Goal: Find specific page/section: Find specific page/section

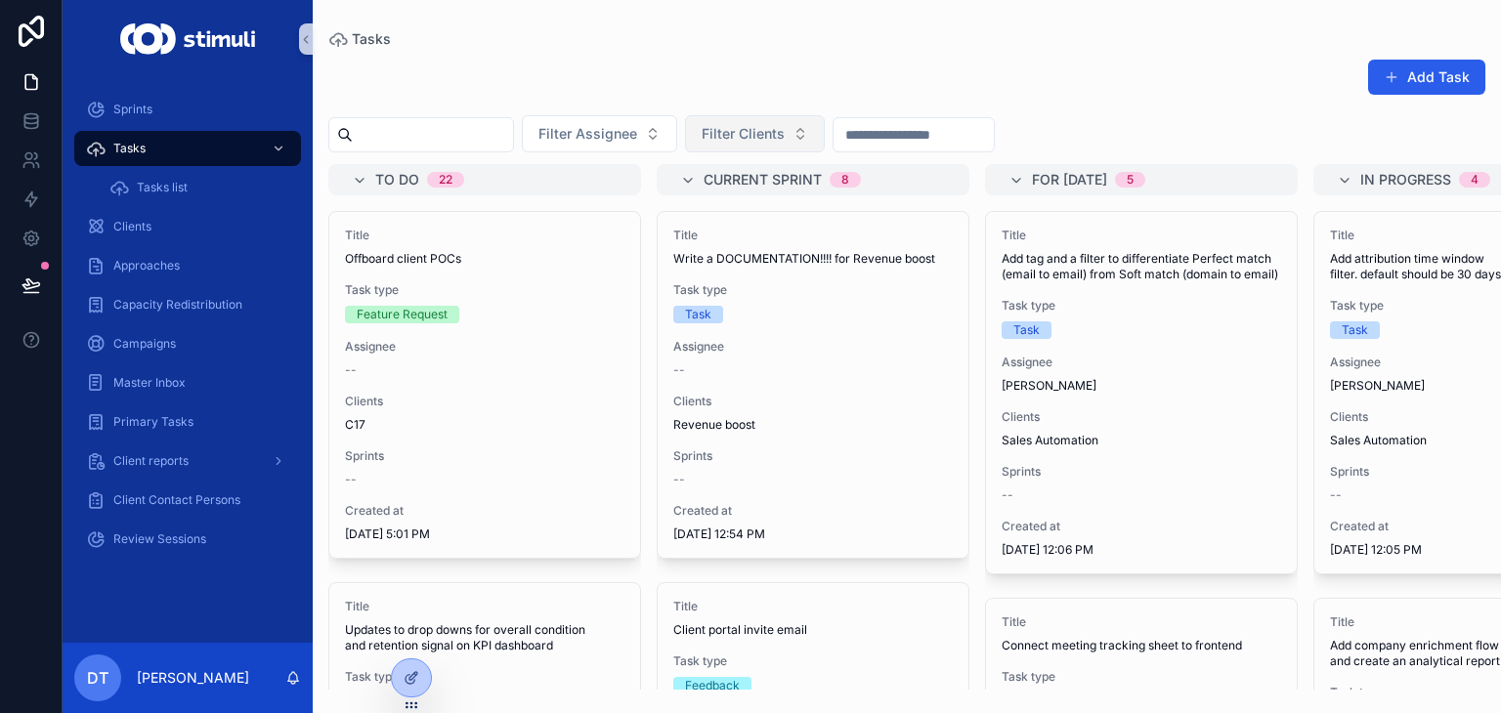
click at [785, 138] on span "Filter Clients" at bounding box center [743, 134] width 83 height 20
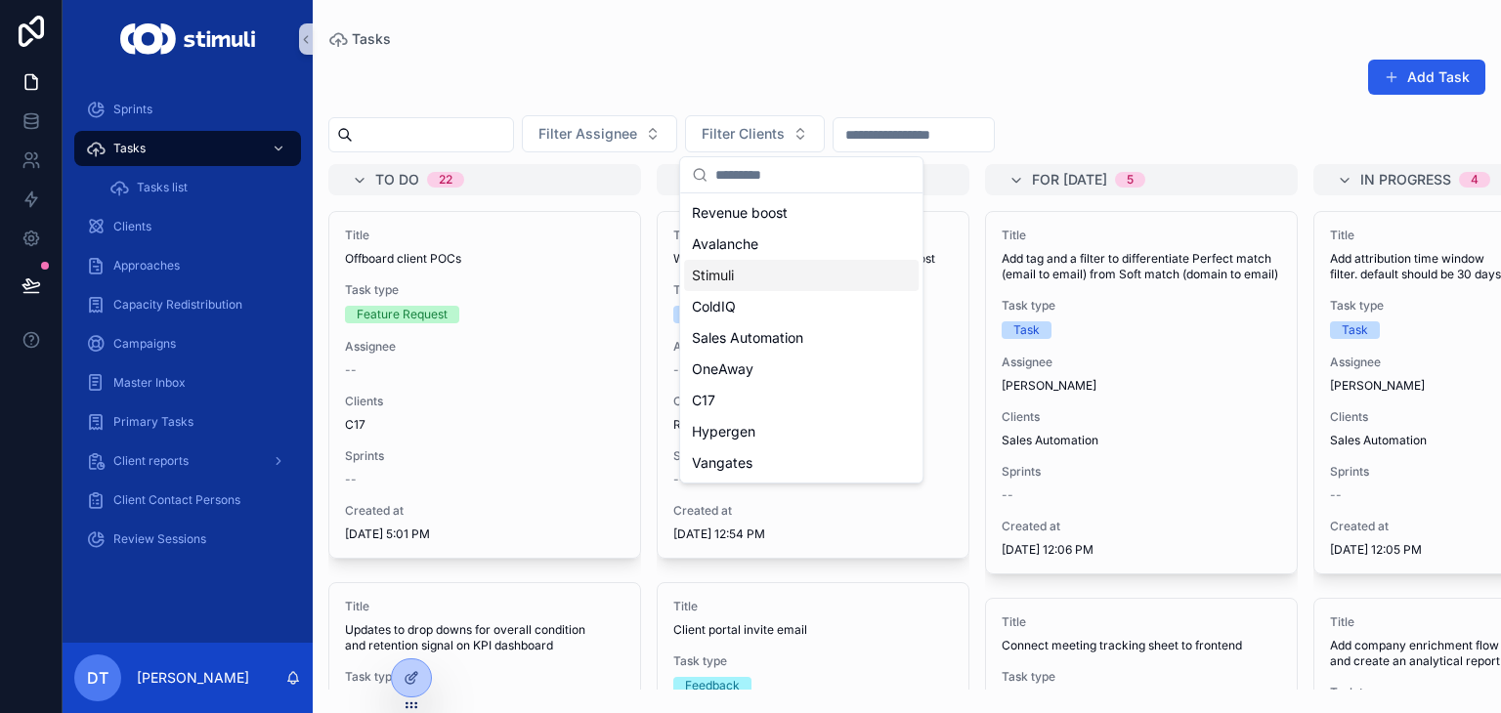
click at [581, 74] on div "Add Task" at bounding box center [906, 81] width 1157 height 45
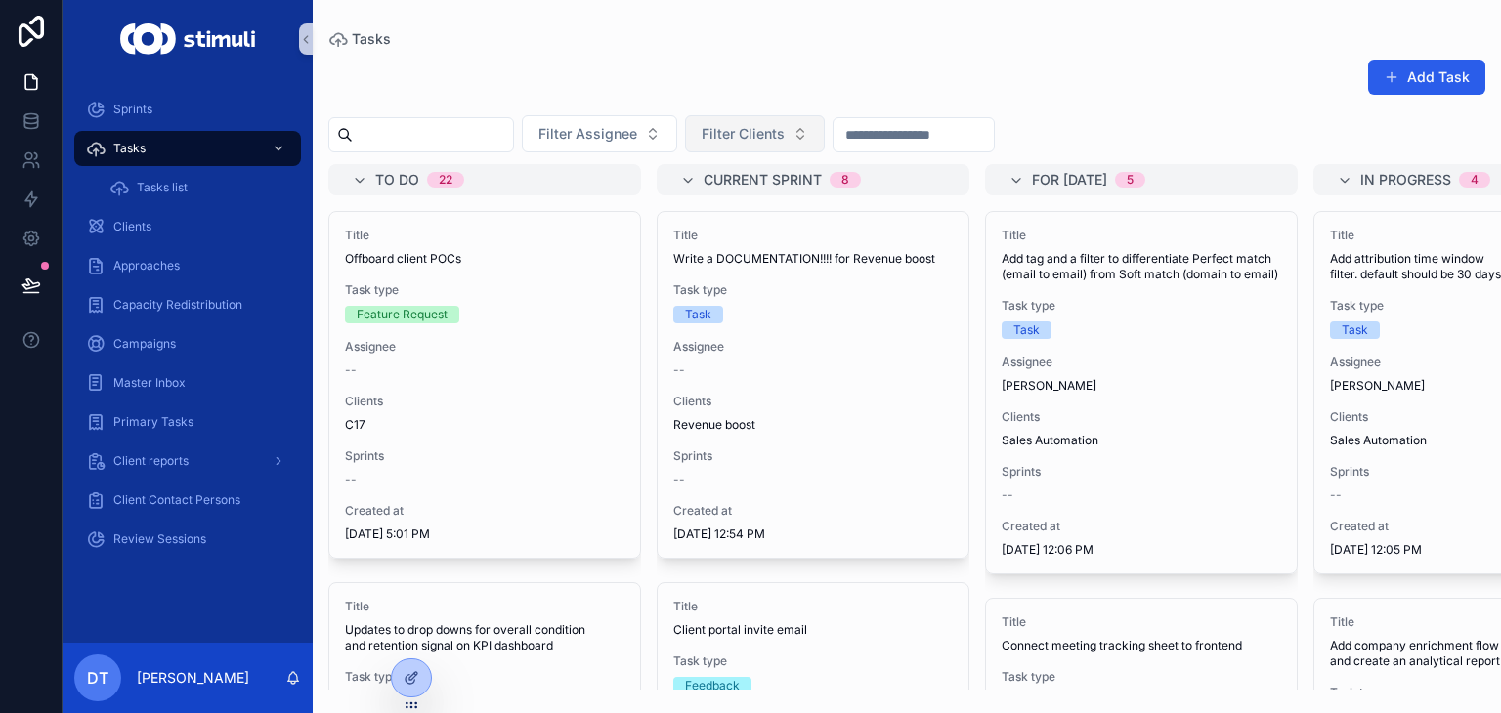
click at [808, 146] on button "Filter Clients" at bounding box center [755, 133] width 140 height 37
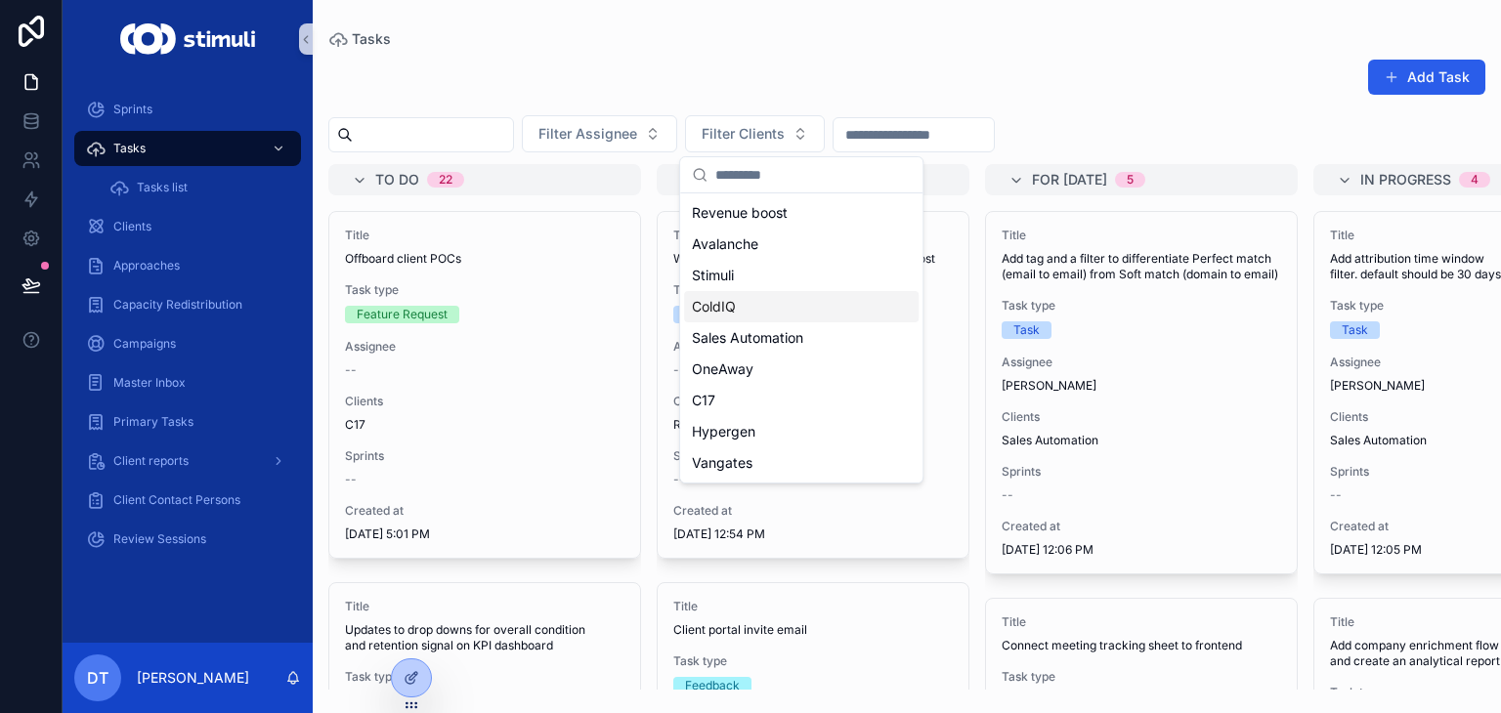
click at [745, 314] on div "ColdIQ" at bounding box center [801, 306] width 235 height 31
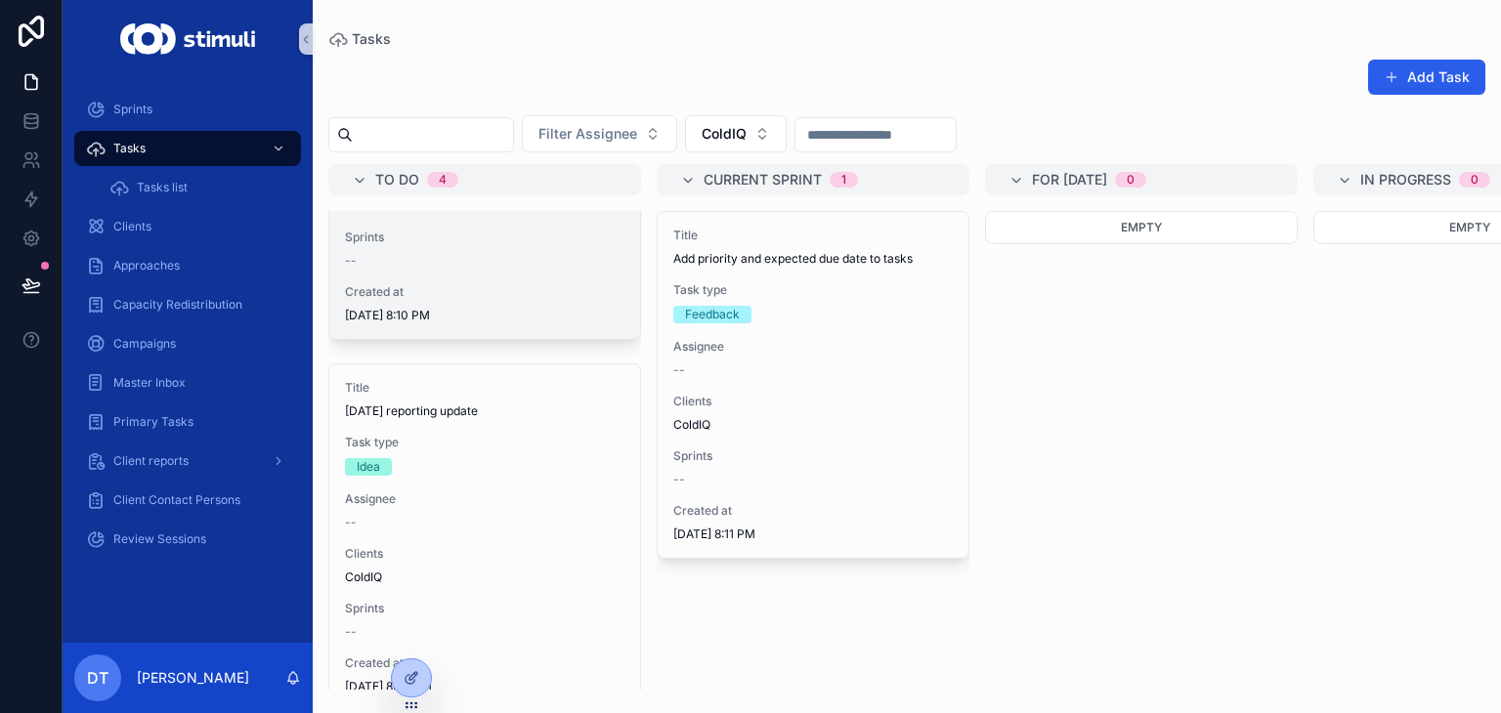
scroll to position [293, 0]
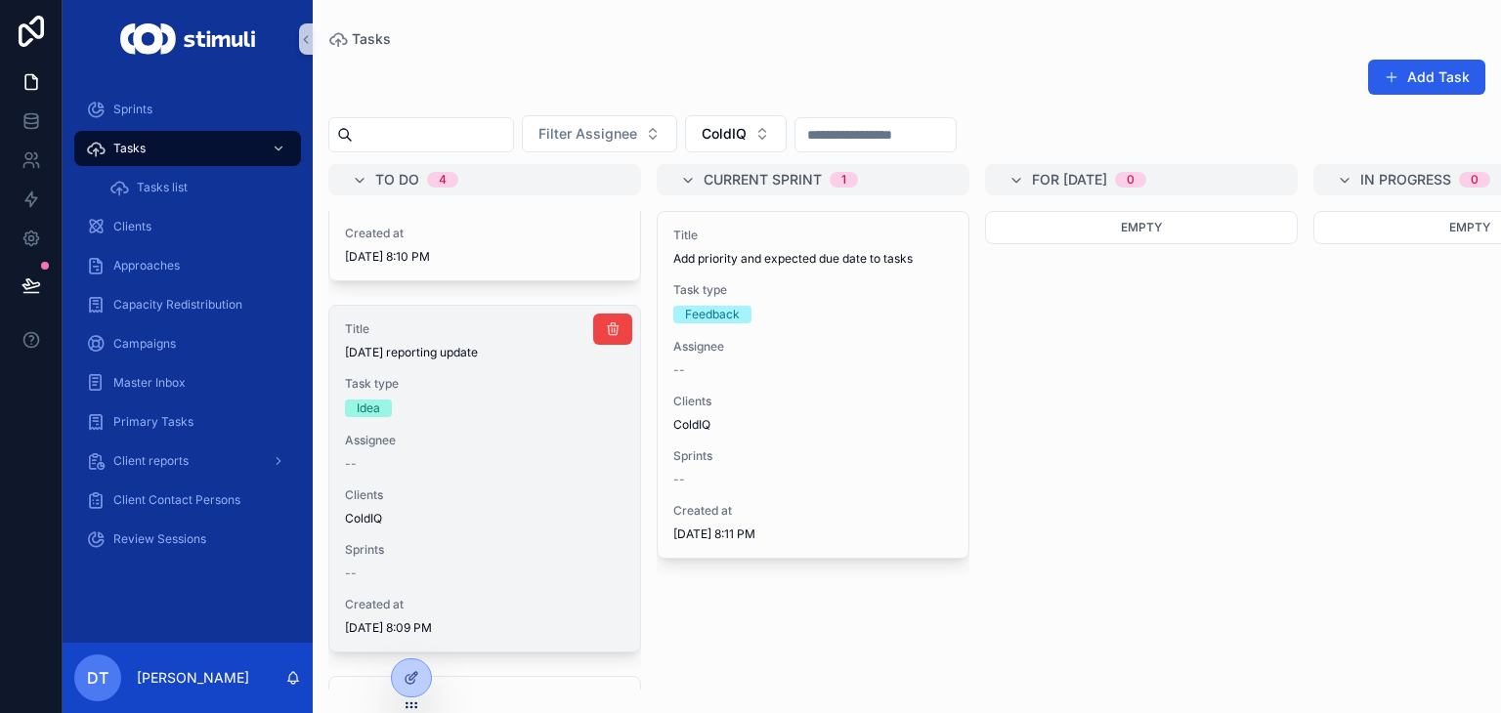
click at [455, 391] on div "Task type Idea" at bounding box center [485, 396] width 280 height 41
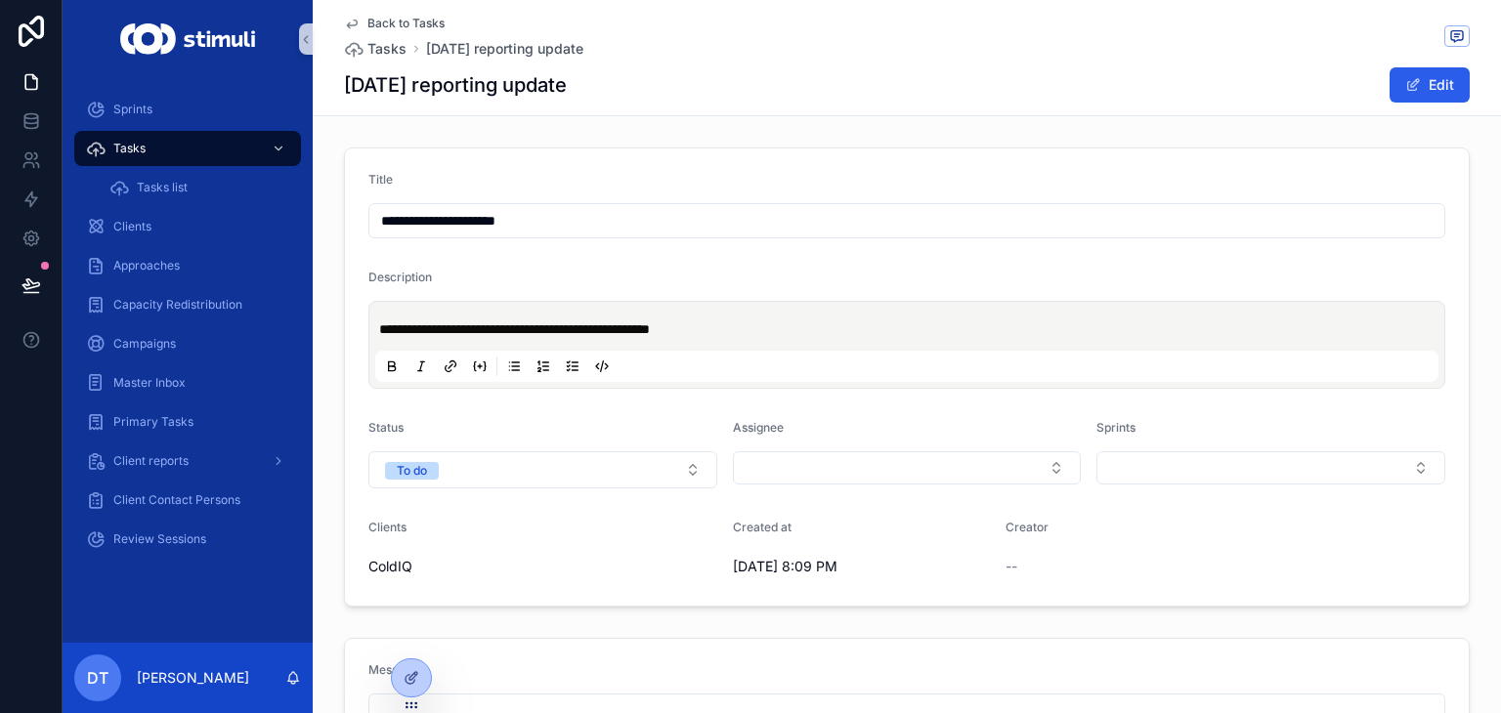
click at [391, 24] on span "Back to Tasks" at bounding box center [405, 24] width 77 height 16
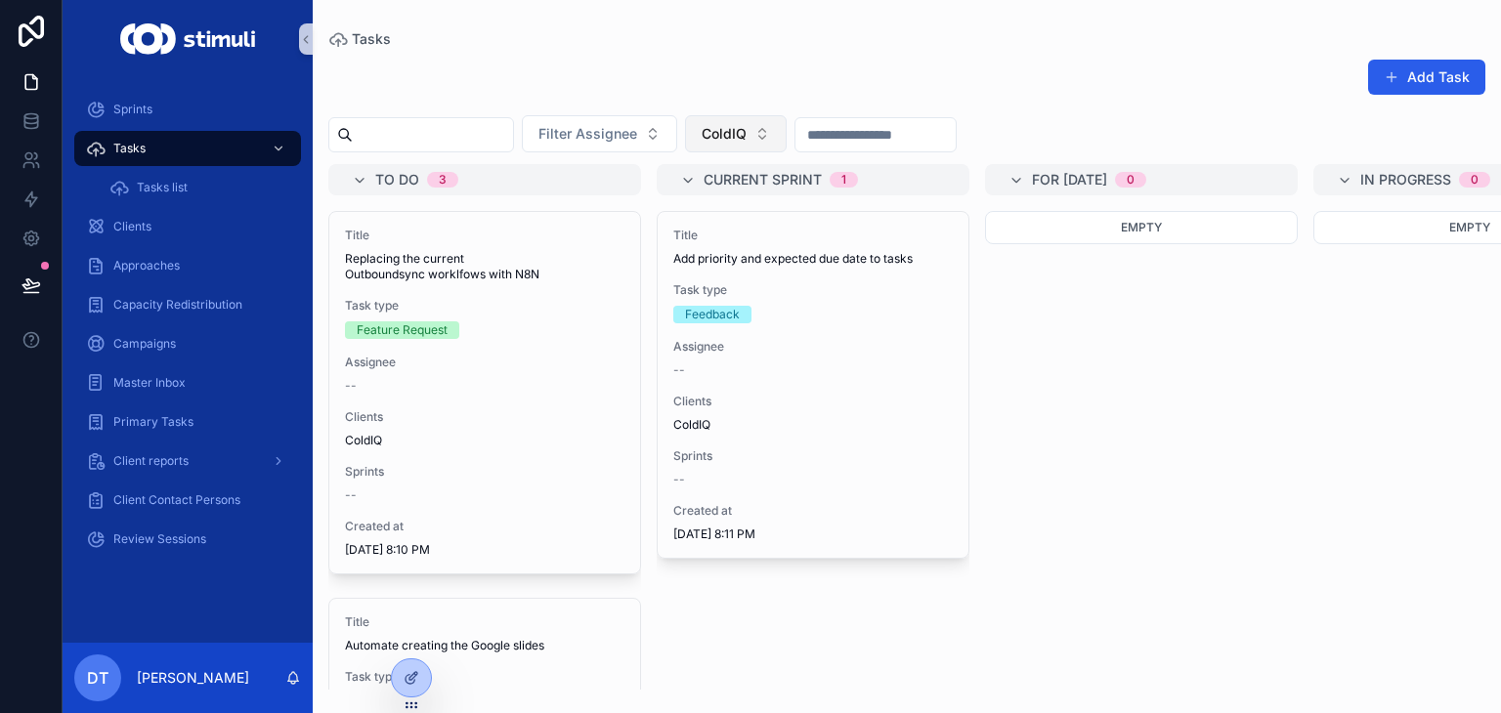
click at [744, 142] on button "ColdIQ" at bounding box center [736, 133] width 102 height 37
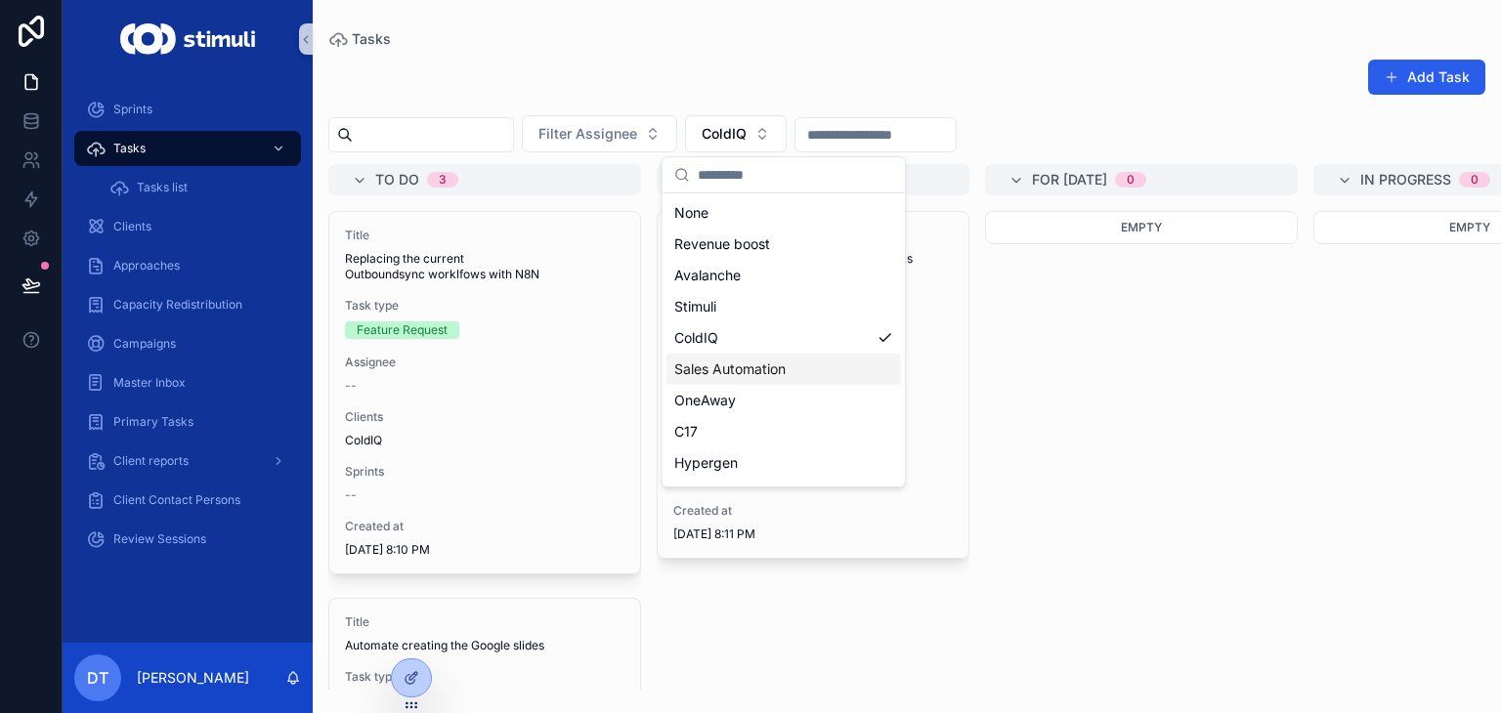
click at [754, 381] on div "Sales Automation" at bounding box center [784, 369] width 235 height 31
